Goal: Task Accomplishment & Management: Manage account settings

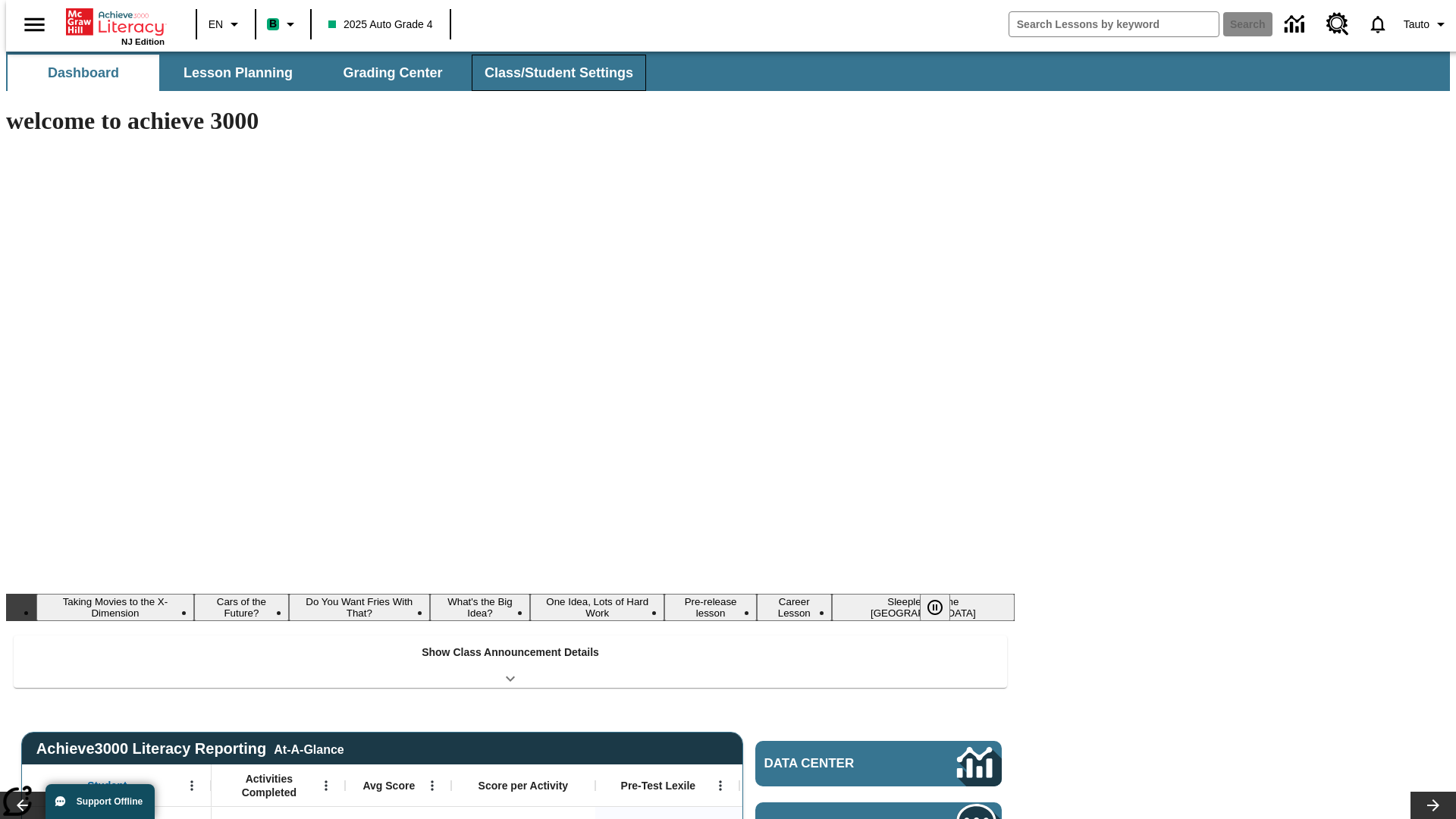
click at [550, 73] on button "Class/Student Settings" at bounding box center [559, 73] width 175 height 37
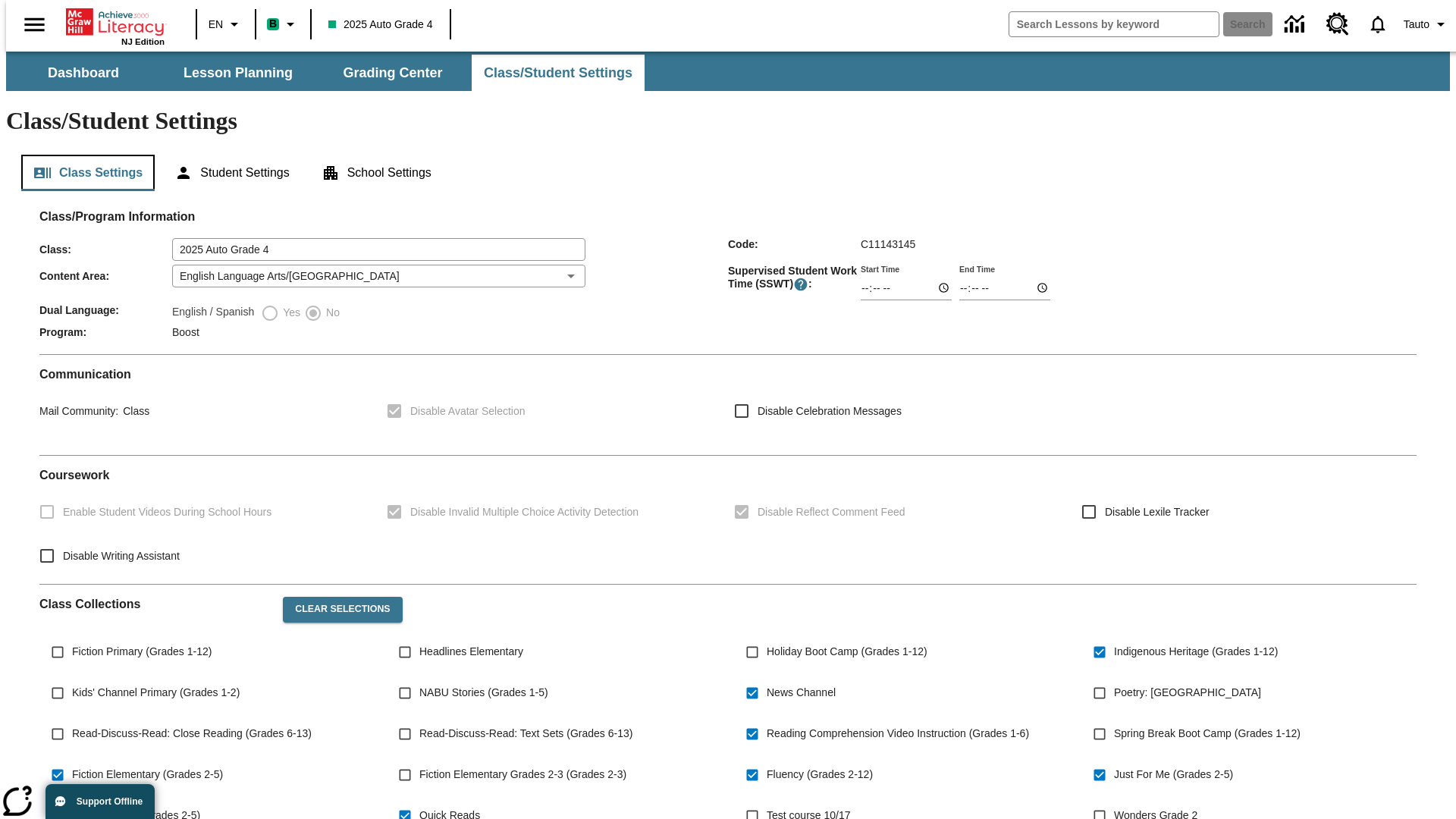
click at [82, 155] on button "Class Settings" at bounding box center [88, 173] width 134 height 37
type input "02:44"
type input "03:44"
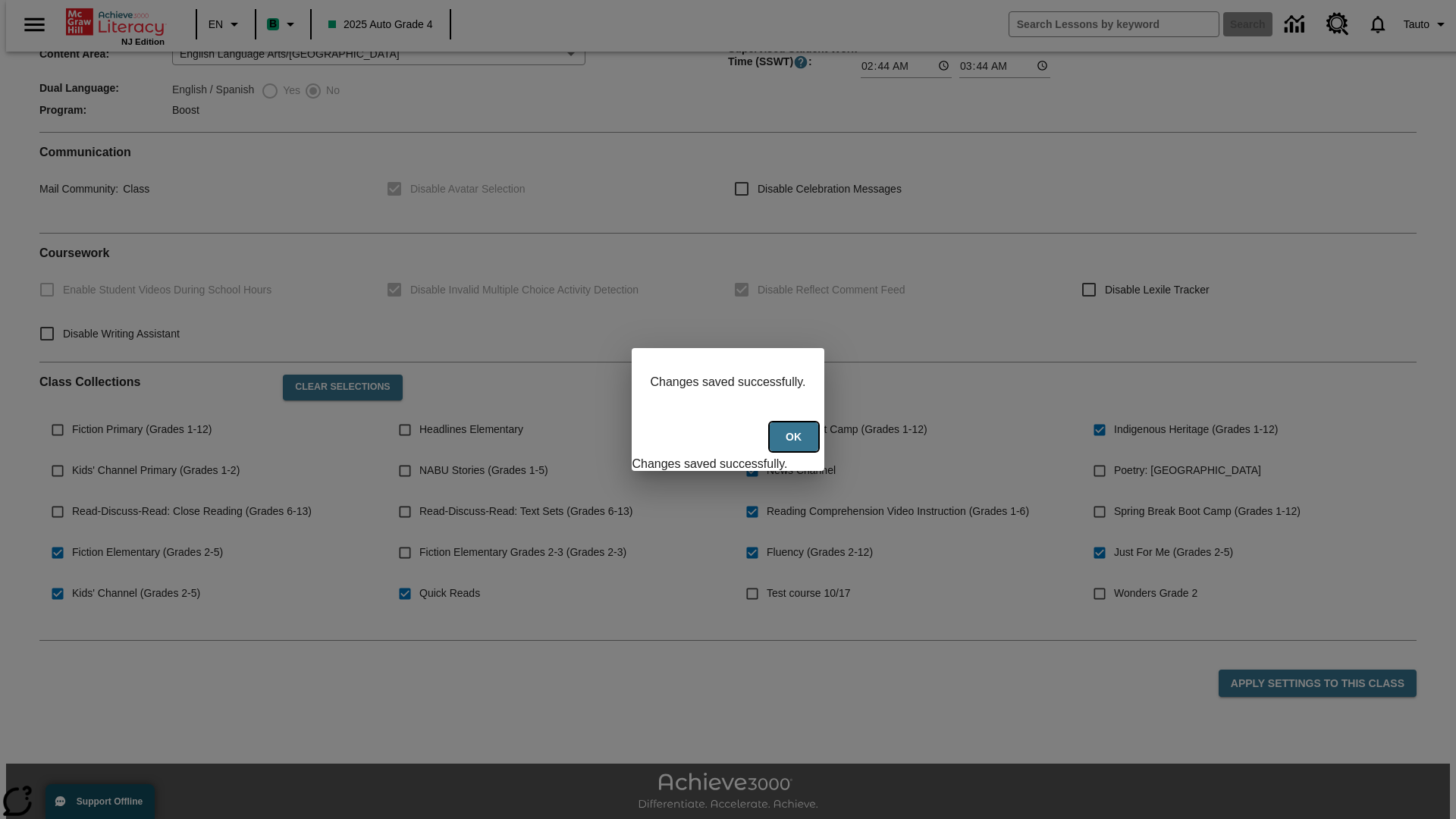
click at [795, 445] on button "Ok" at bounding box center [794, 437] width 49 height 29
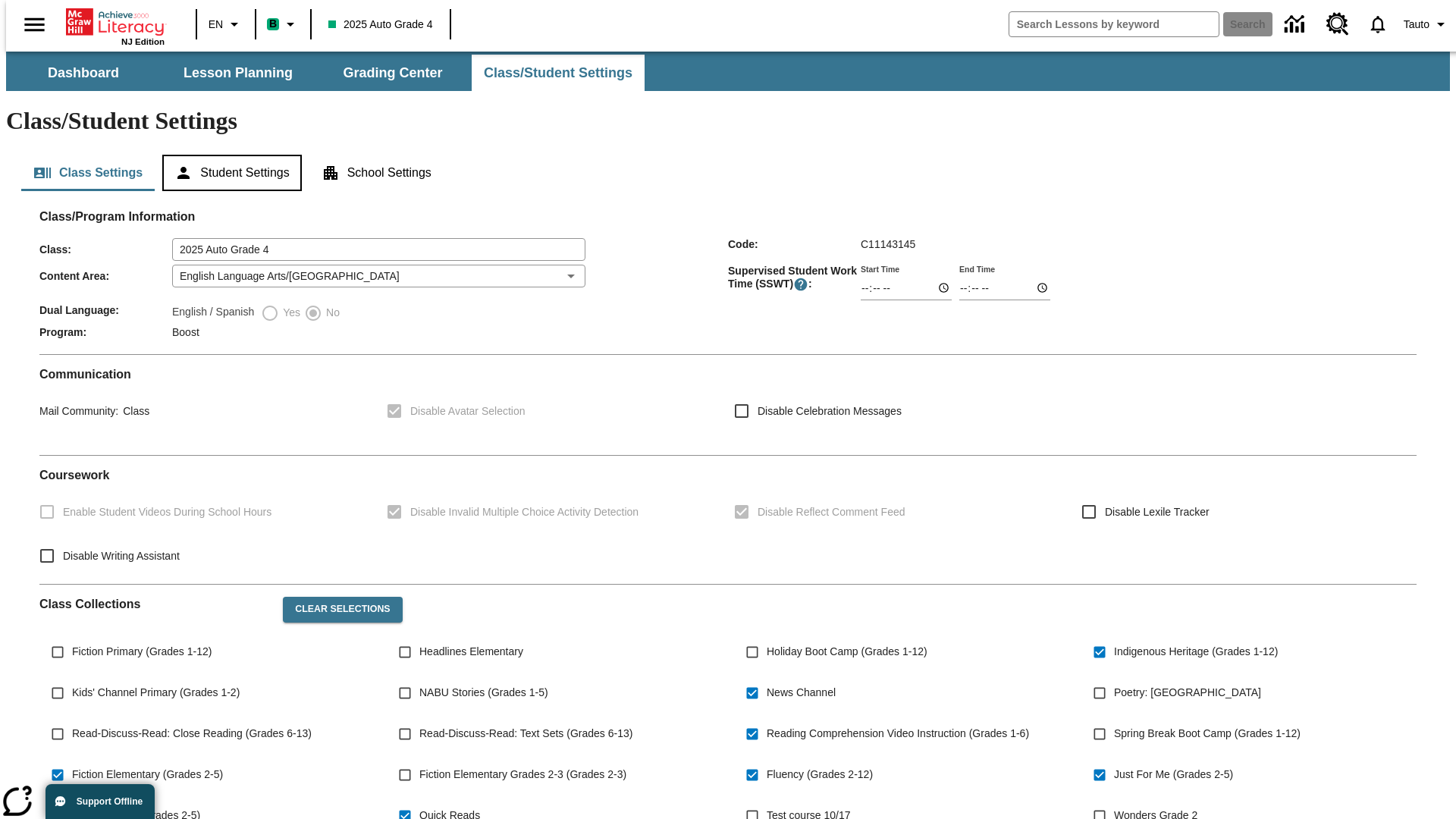
click at [228, 155] on button "Student Settings" at bounding box center [232, 173] width 139 height 37
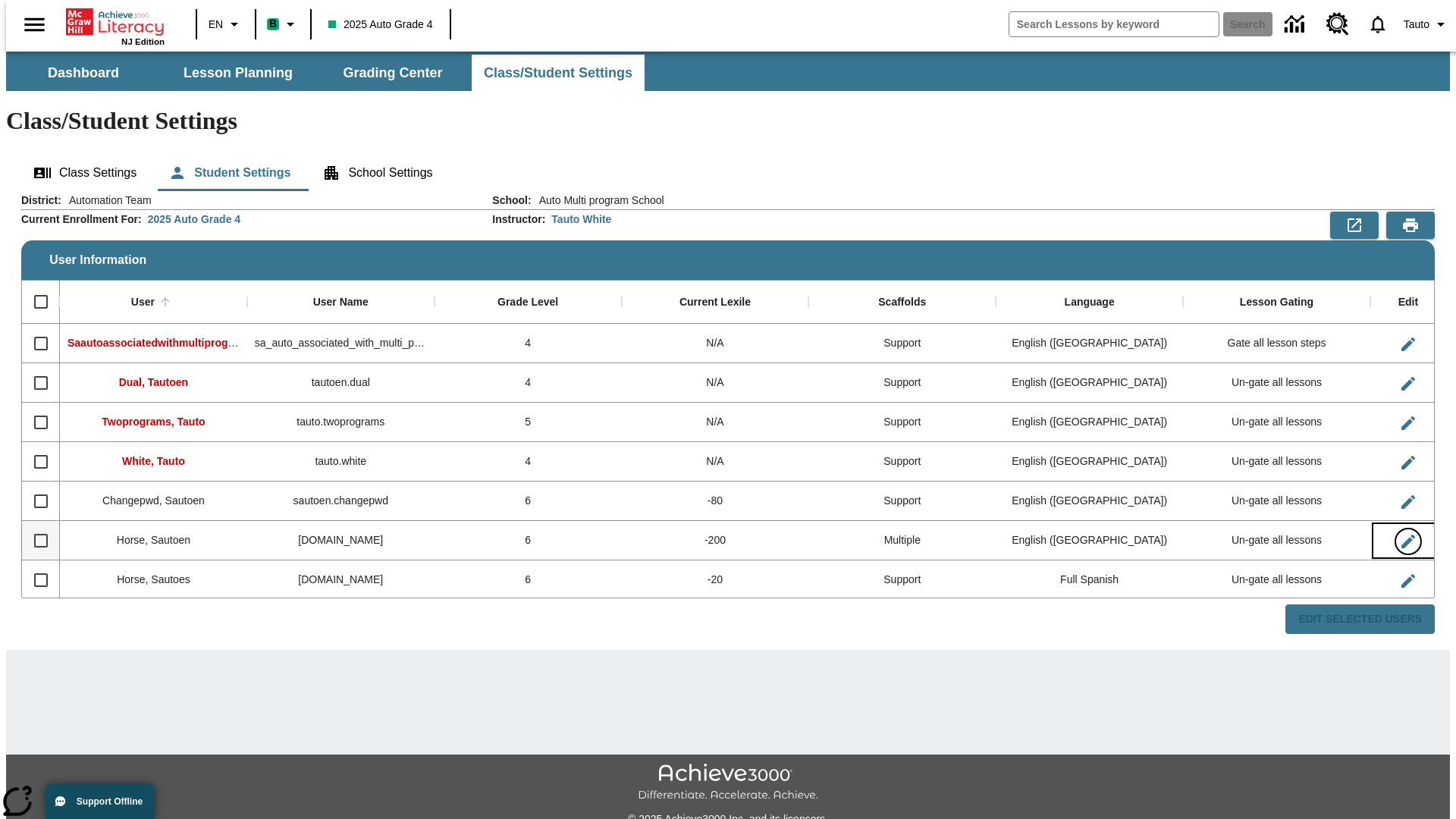
click at [1401, 535] on icon "Edit User" at bounding box center [1407, 541] width 13 height 13
click at [1418, 24] on span "Tauto" at bounding box center [1416, 24] width 26 height 16
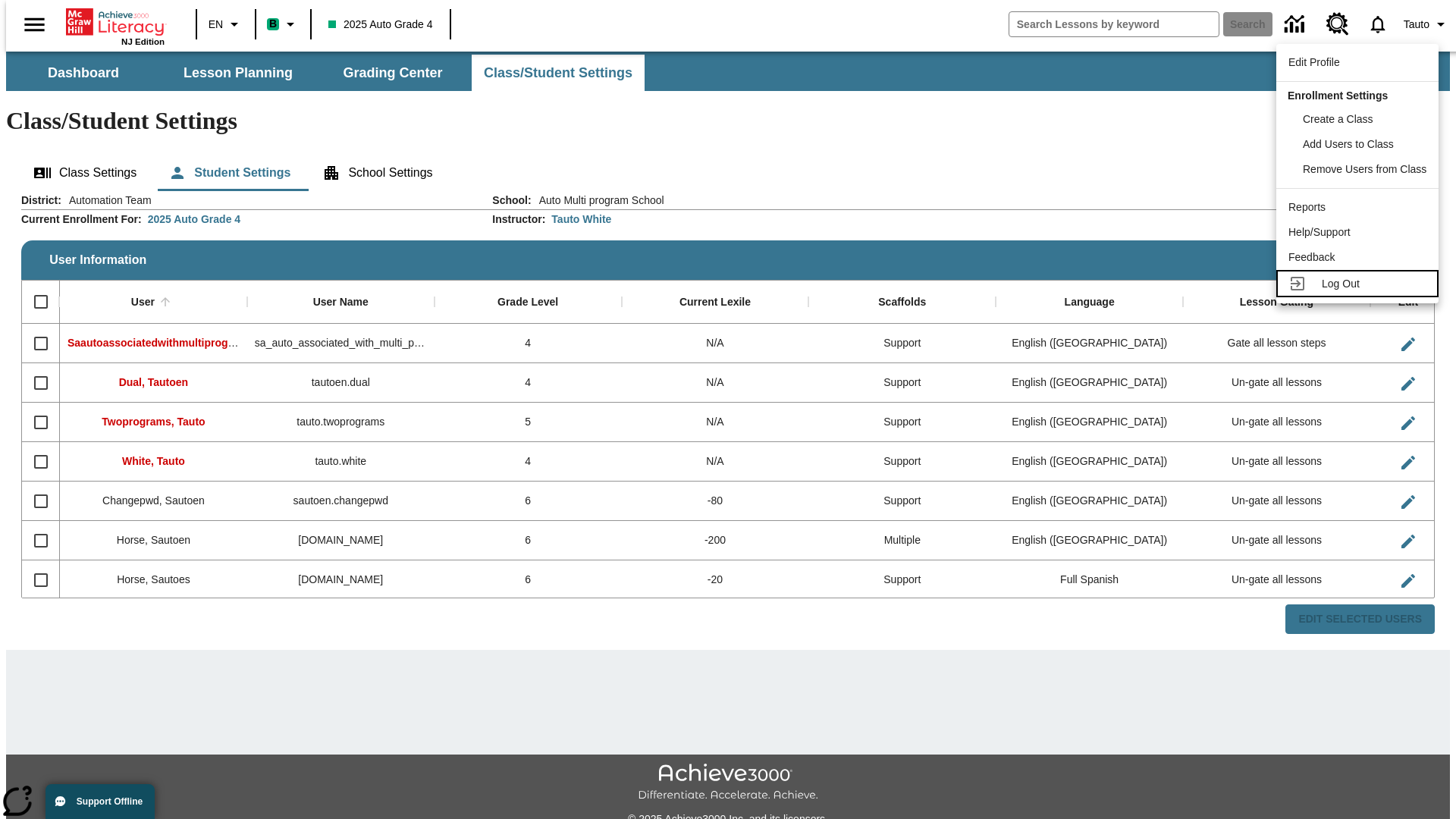
click at [1360, 284] on span "Log Out" at bounding box center [1340, 284] width 38 height 13
